Goal: Information Seeking & Learning: Learn about a topic

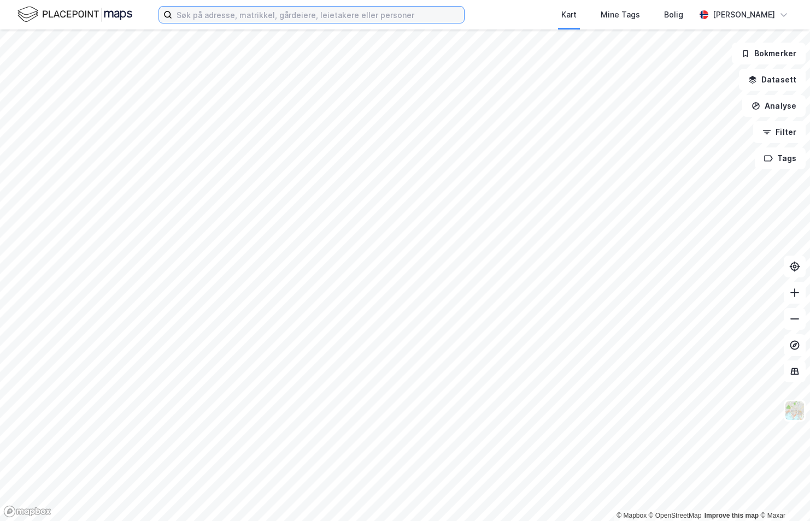
click at [301, 16] on input at bounding box center [318, 15] width 292 height 16
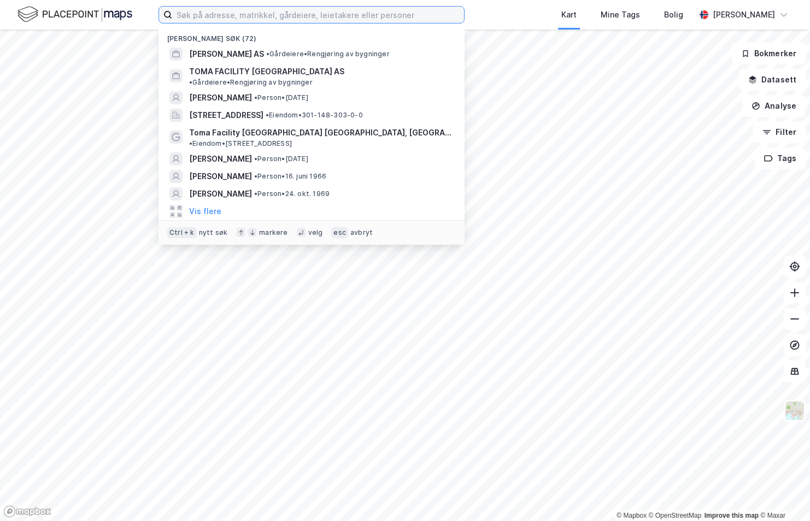
click at [241, 17] on input at bounding box center [318, 15] width 292 height 16
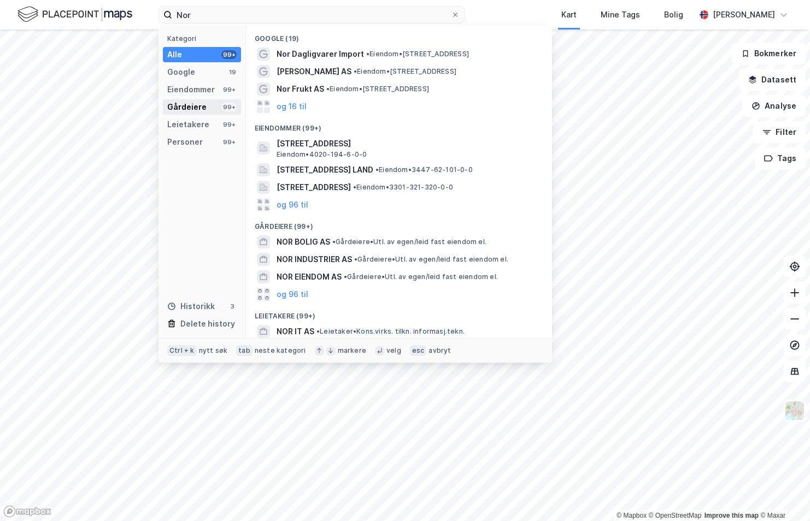
click at [196, 109] on div "Gårdeiere" at bounding box center [186, 107] width 39 height 13
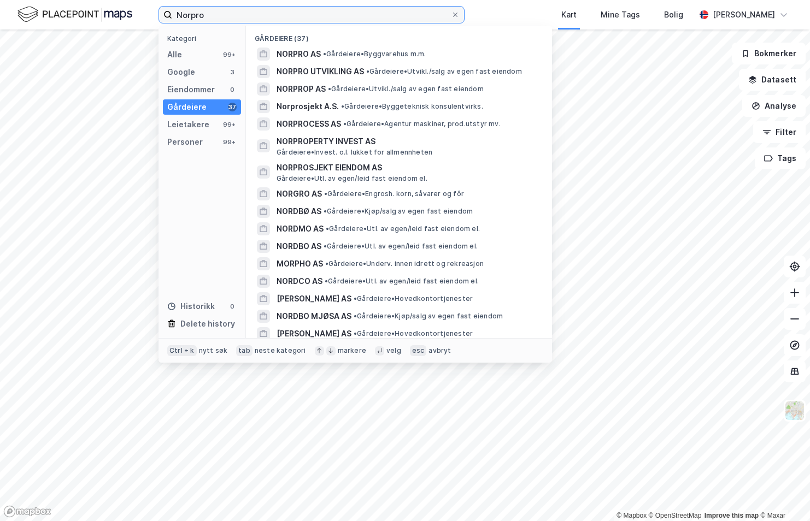
click at [254, 17] on input "Norpro" at bounding box center [311, 15] width 279 height 16
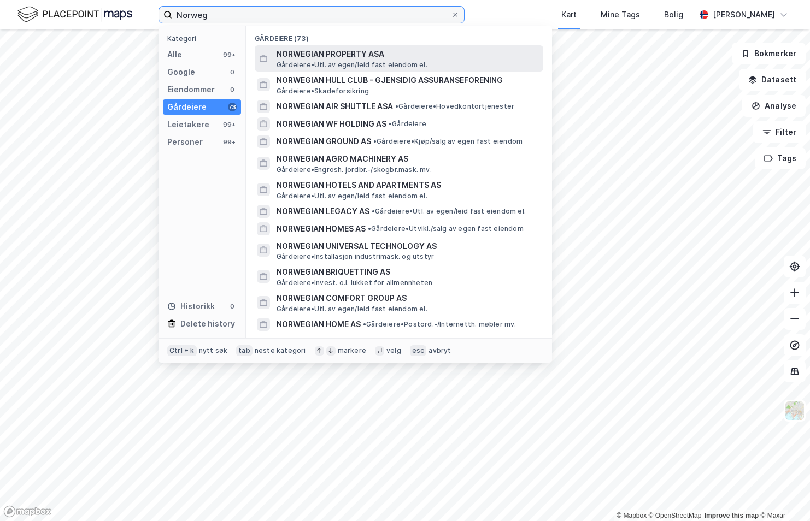
type input "Norweg"
click at [362, 52] on span "NORWEGIAN PROPERTY ASA" at bounding box center [408, 54] width 262 height 13
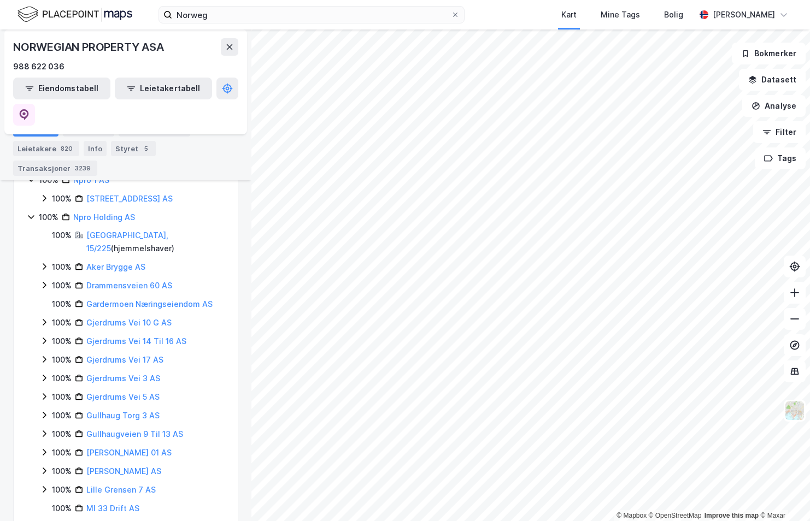
scroll to position [219, 0]
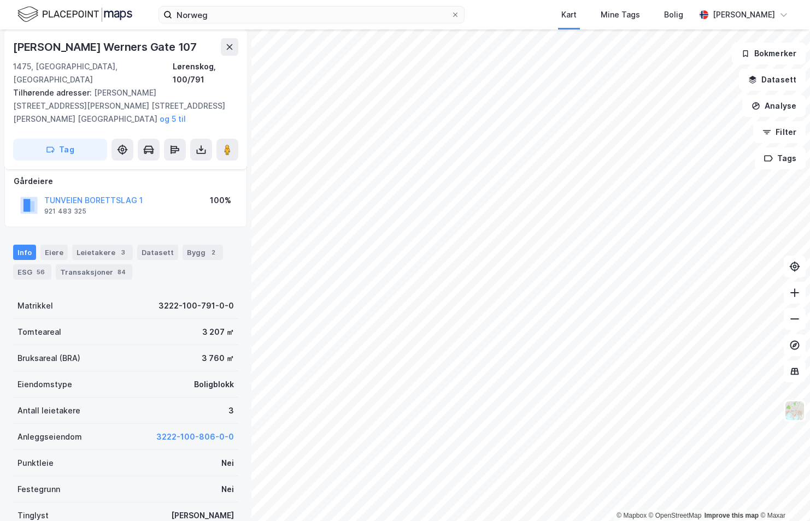
scroll to position [126, 0]
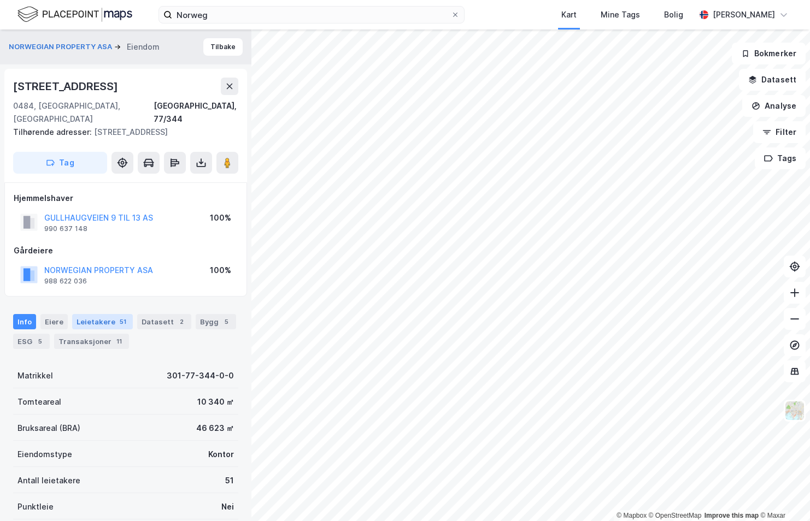
click at [100, 314] on div "Leietakere 51" at bounding box center [102, 321] width 61 height 15
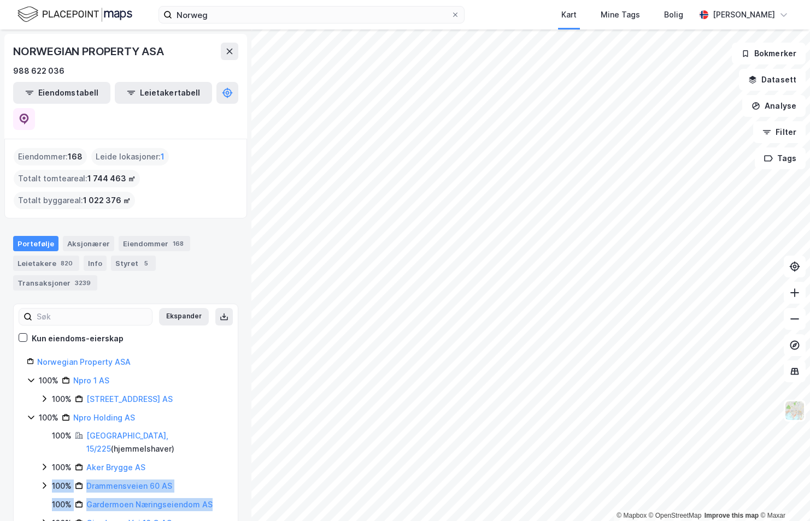
drag, startPoint x: 218, startPoint y: 459, endPoint x: 220, endPoint y: 436, distance: 23.6
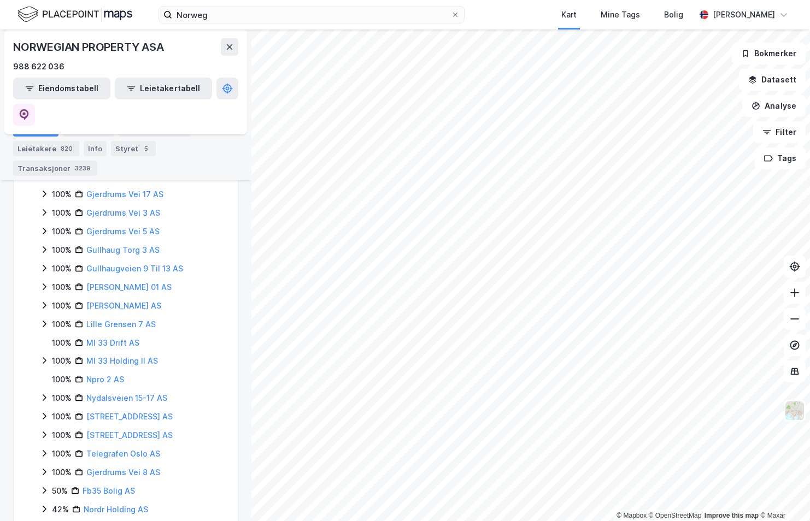
scroll to position [367, 0]
click at [126, 411] on link "[STREET_ADDRESS] AS" at bounding box center [129, 415] width 86 height 9
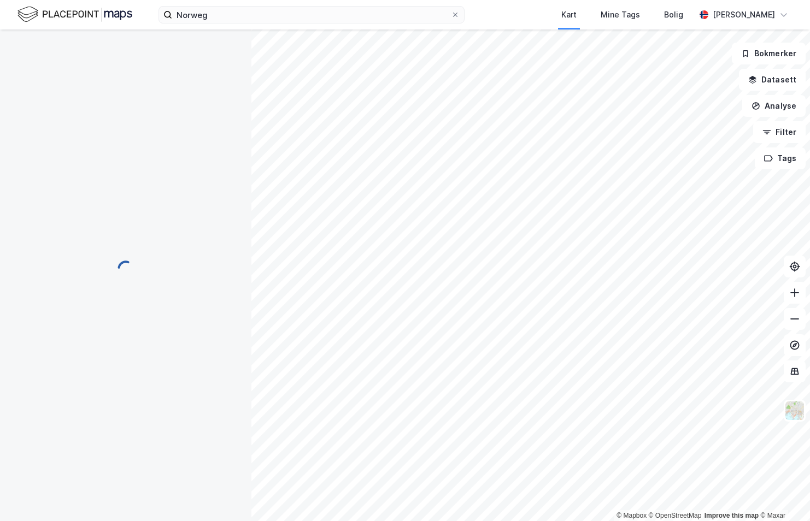
scroll to position [0, 0]
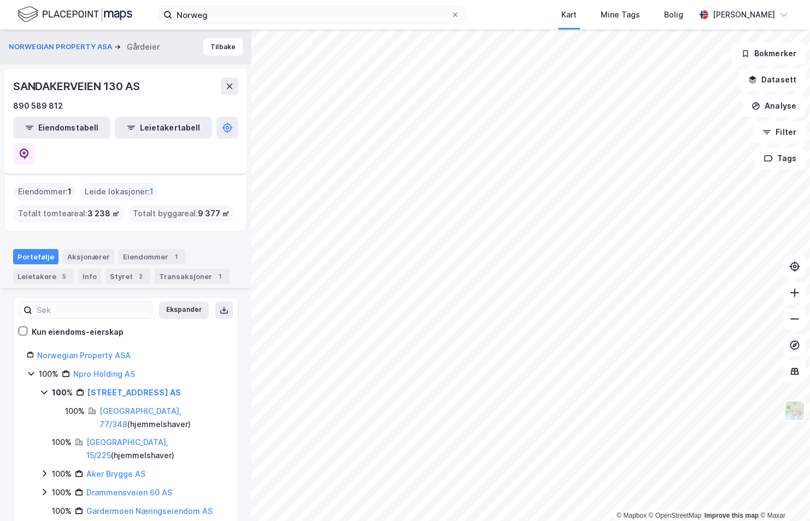
click at [515, 521] on html "Norweg Kart Mine Tags Bolig [PERSON_NAME] © Mapbox © OpenStreetMap Improve this…" at bounding box center [405, 260] width 810 height 521
click at [376, 521] on html "Norweg Kart Mine Tags Bolig [PERSON_NAME] © Mapbox © OpenStreetMap Improve this…" at bounding box center [405, 260] width 810 height 521
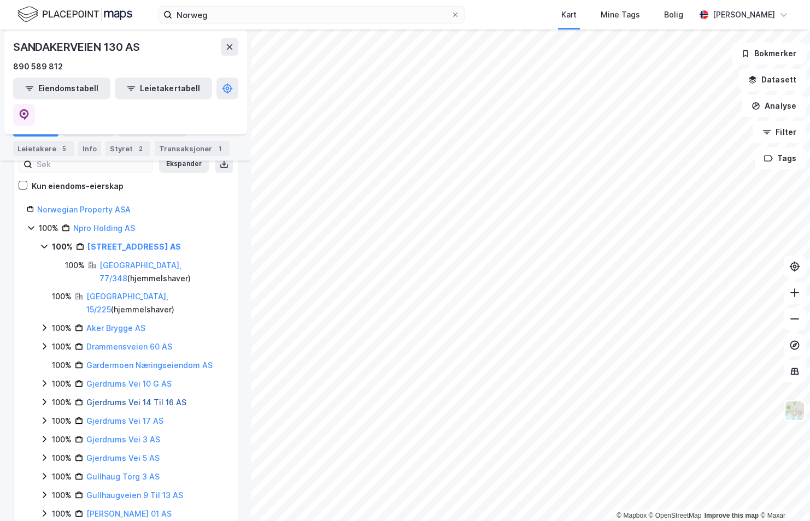
scroll to position [164, 0]
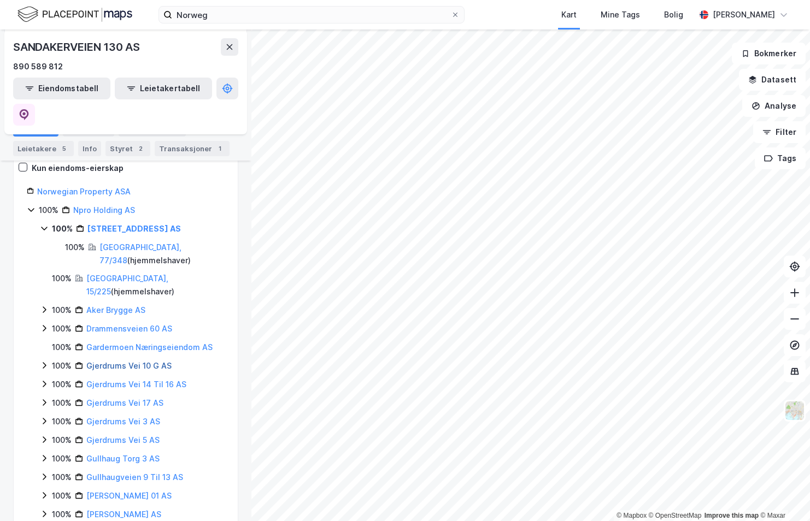
click at [151, 361] on link "Gjerdrums Vei 10 G AS" at bounding box center [128, 365] width 85 height 9
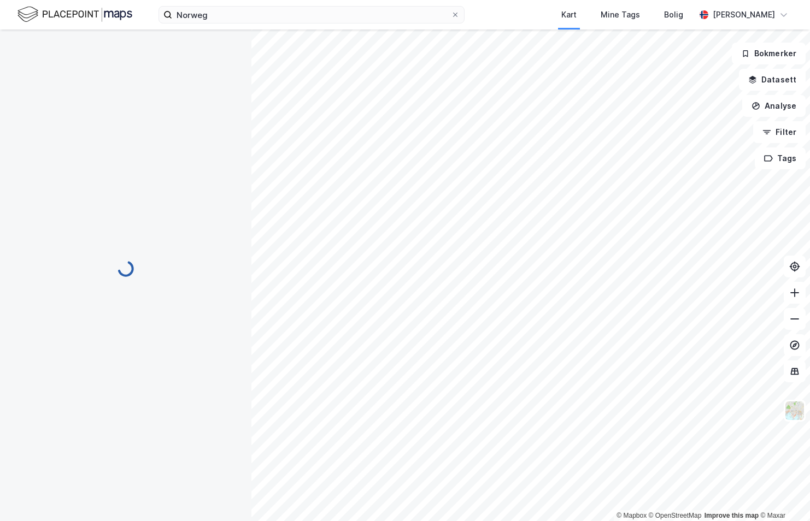
scroll to position [0, 0]
